Goal: Task Accomplishment & Management: Use online tool/utility

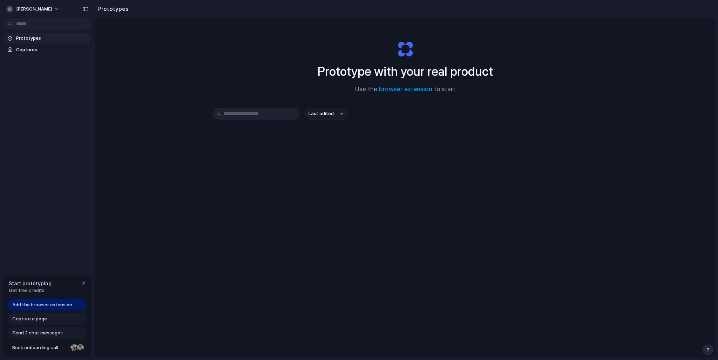
click at [57, 303] on span "Add the browser extension" at bounding box center [42, 304] width 60 height 7
click at [29, 299] on div "Add the browser extension" at bounding box center [46, 304] width 79 height 11
click at [31, 304] on span "Add the browser extension" at bounding box center [42, 304] width 60 height 7
click at [51, 304] on span "Add the browser extension" at bounding box center [42, 304] width 60 height 7
click at [391, 89] on link "browser extension" at bounding box center [405, 89] width 53 height 7
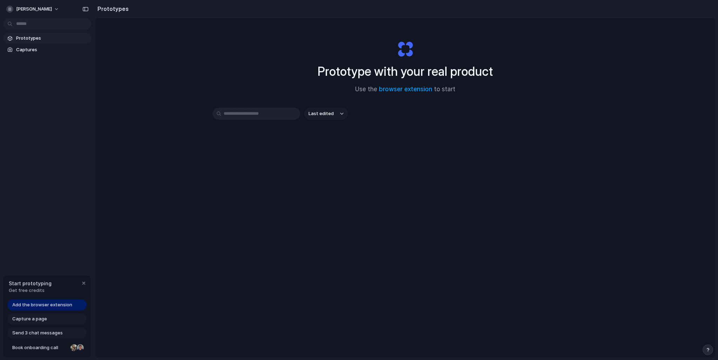
click at [247, 168] on div "Last edited" at bounding box center [405, 139] width 386 height 62
click at [49, 41] on span "Prototypes" at bounding box center [52, 38] width 72 height 7
click at [50, 51] on span "Captures" at bounding box center [52, 49] width 72 height 7
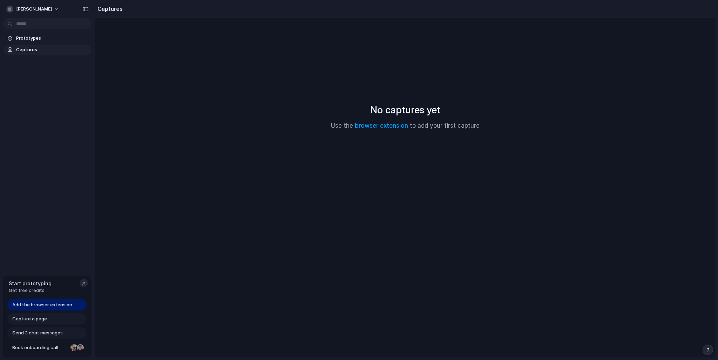
click at [83, 282] on div "button" at bounding box center [84, 283] width 6 height 6
click at [46, 12] on button "sabbir-hasan" at bounding box center [33, 9] width 59 height 11
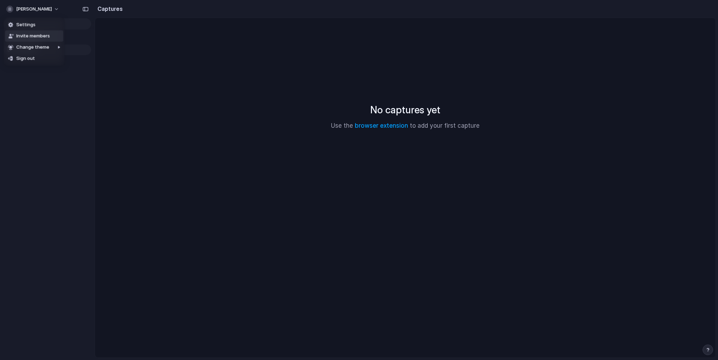
click at [107, 9] on div "Settings Invite members Change theme Sign out" at bounding box center [359, 180] width 718 height 360
click at [142, 82] on div "No captures yet Use the browser extension to add your first capture" at bounding box center [405, 116] width 604 height 180
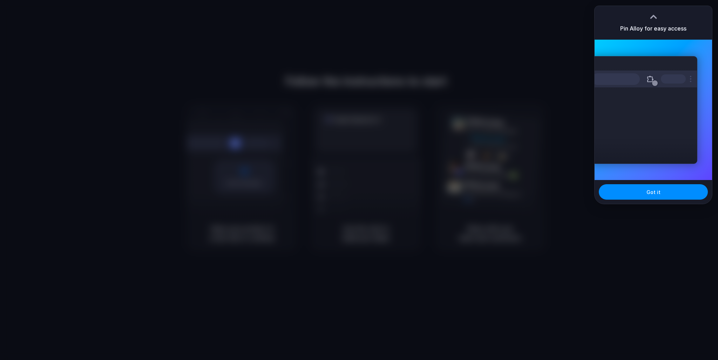
click at [596, 101] on div "Extensions Alloy · AI Prototyping for..." at bounding box center [645, 110] width 106 height 108
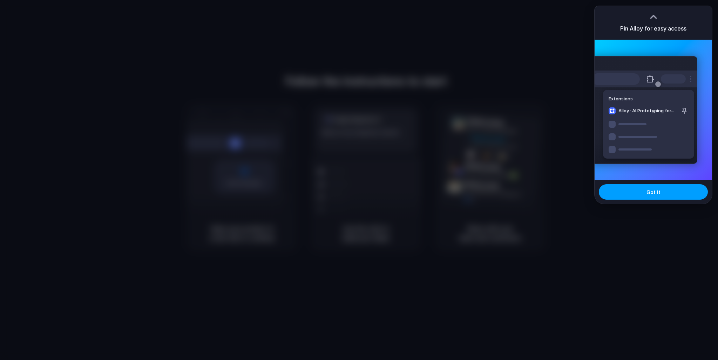
click at [660, 191] on button "Got it" at bounding box center [653, 191] width 109 height 15
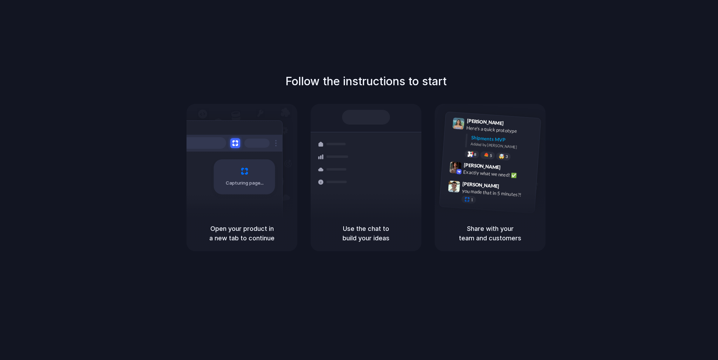
click at [554, 60] on div "Follow the instructions to start Capturing page Open your product in a new tab …" at bounding box center [366, 187] width 732 height 374
click at [359, 180] on div at bounding box center [359, 180] width 0 height 0
click at [592, 66] on div "Follow the instructions to start Capturing page Open your product in a new tab …" at bounding box center [366, 187] width 732 height 374
